Goal: Check status

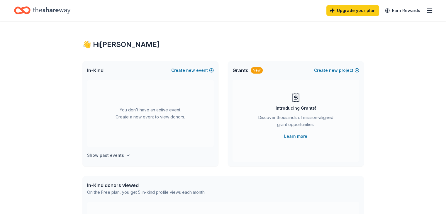
click at [103, 156] on h4 "Show past events" at bounding box center [105, 155] width 37 height 7
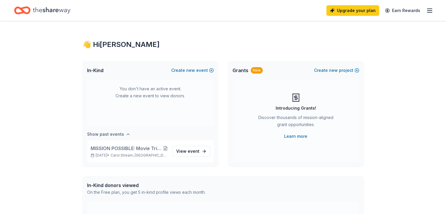
scroll to position [21, 0]
click at [177, 151] on span "View event" at bounding box center [187, 150] width 23 height 7
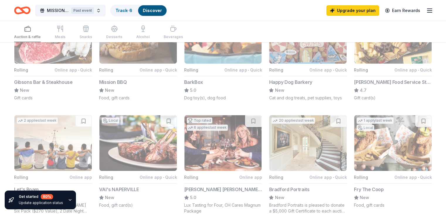
scroll to position [77, 0]
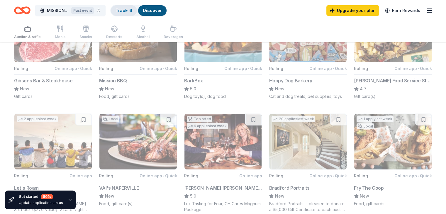
click at [132, 9] on link "Track · 6" at bounding box center [124, 10] width 17 height 5
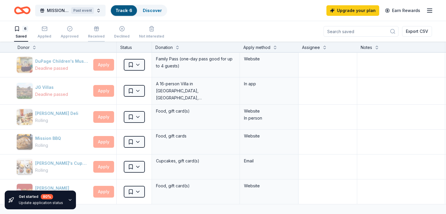
click at [101, 32] on div "Received" at bounding box center [96, 32] width 17 height 13
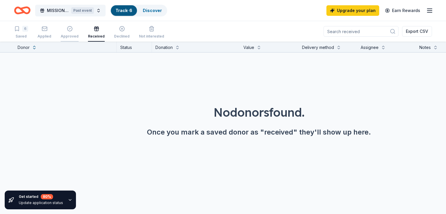
click at [79, 33] on div "Approved" at bounding box center [70, 32] width 18 height 13
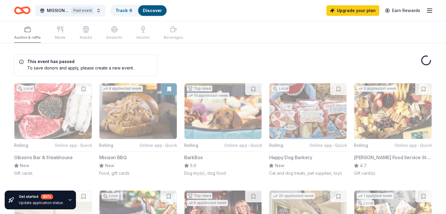
scroll to position [77, 0]
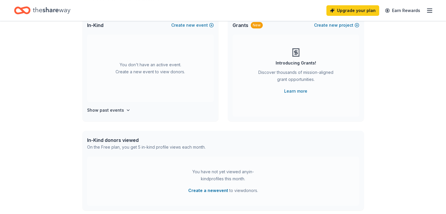
scroll to position [44, 0]
click at [117, 108] on h4 "Show past events" at bounding box center [105, 111] width 37 height 7
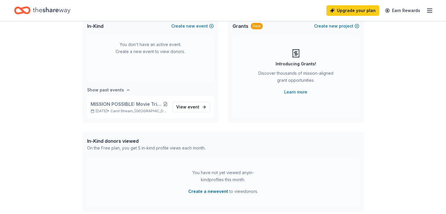
scroll to position [21, 0]
click at [194, 107] on span "event" at bounding box center [194, 106] width 12 height 5
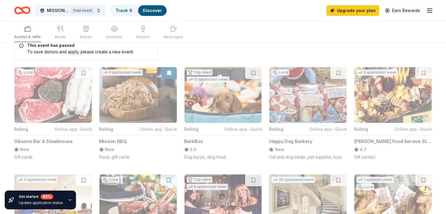
scroll to position [22, 0]
